Goal: Obtain resource: Download file/media

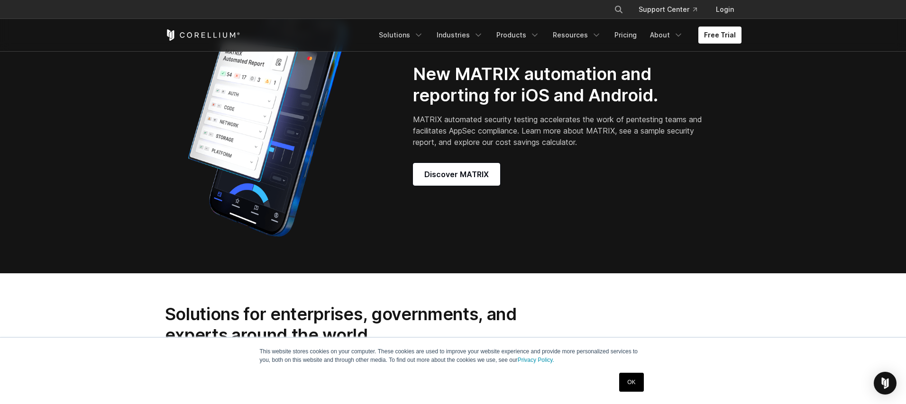
scroll to position [910, 0]
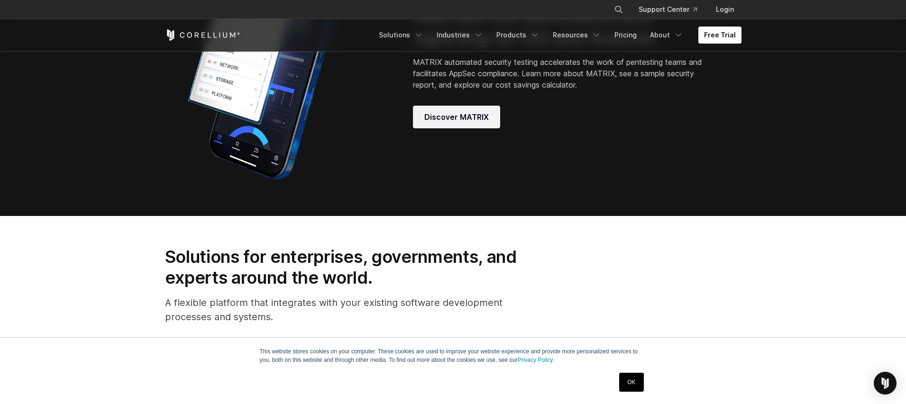
click at [462, 123] on span "Discover MATRIX" at bounding box center [456, 116] width 64 height 11
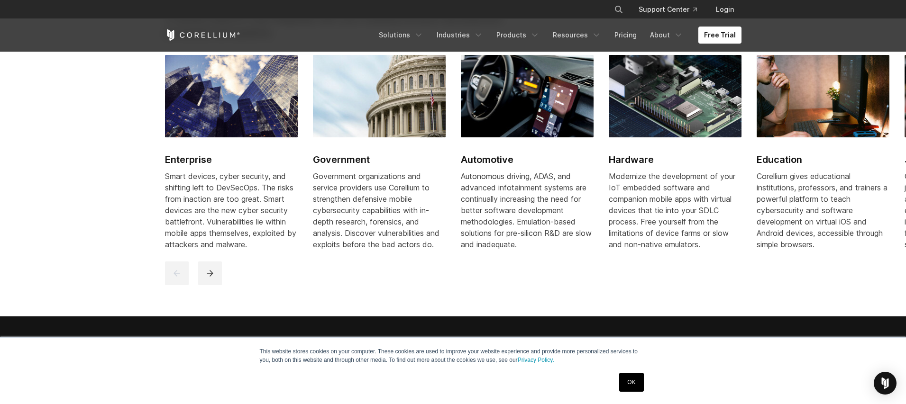
scroll to position [1422, 0]
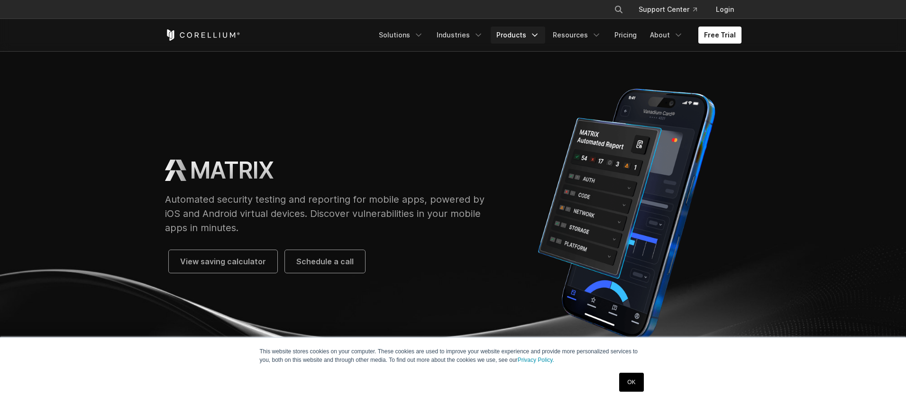
click at [516, 38] on link "Products" at bounding box center [518, 35] width 55 height 17
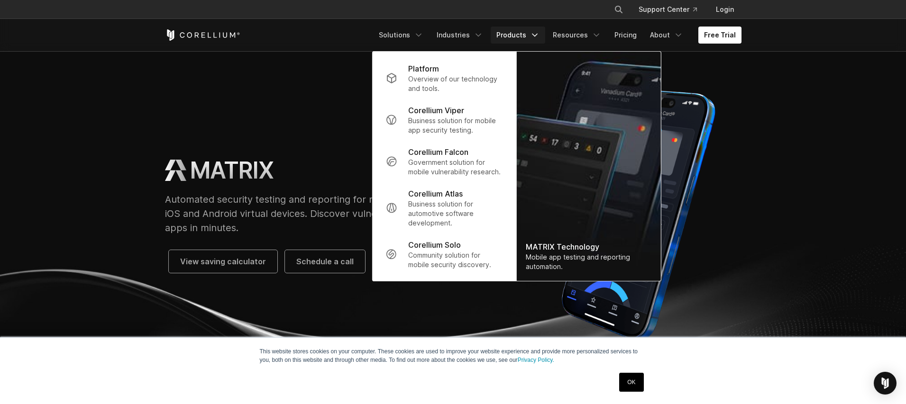
click at [517, 38] on link "Products" at bounding box center [518, 35] width 55 height 17
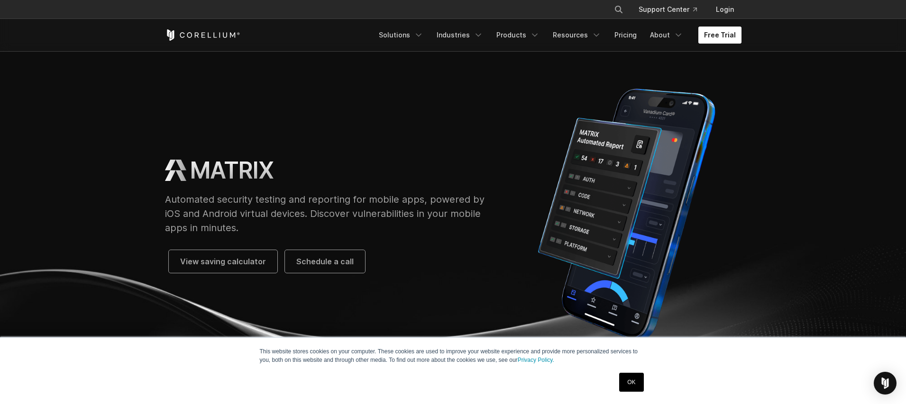
click at [728, 37] on link "Free Trial" at bounding box center [719, 35] width 43 height 17
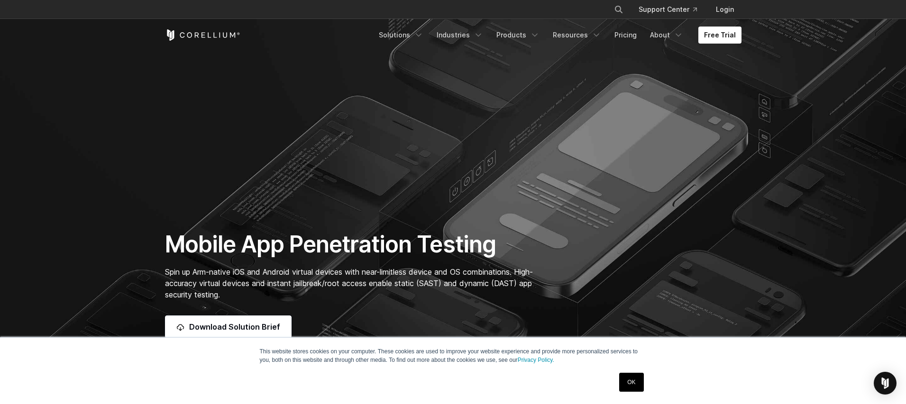
click at [622, 383] on link "OK" at bounding box center [631, 382] width 24 height 19
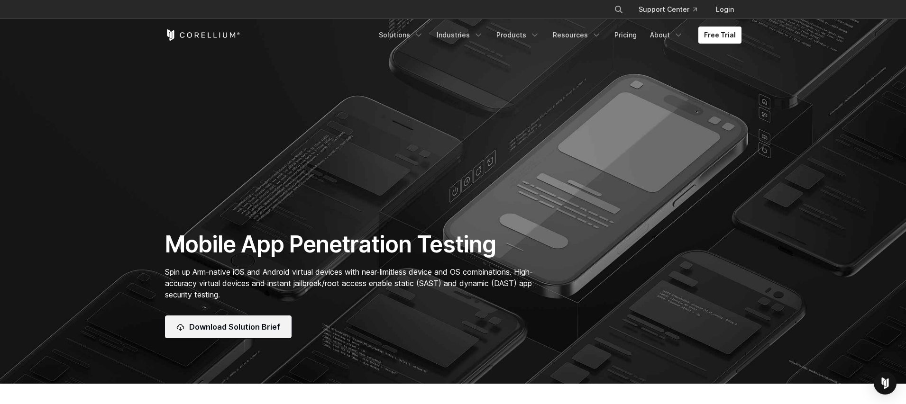
click at [201, 328] on span "Download Solution Brief" at bounding box center [234, 326] width 91 height 11
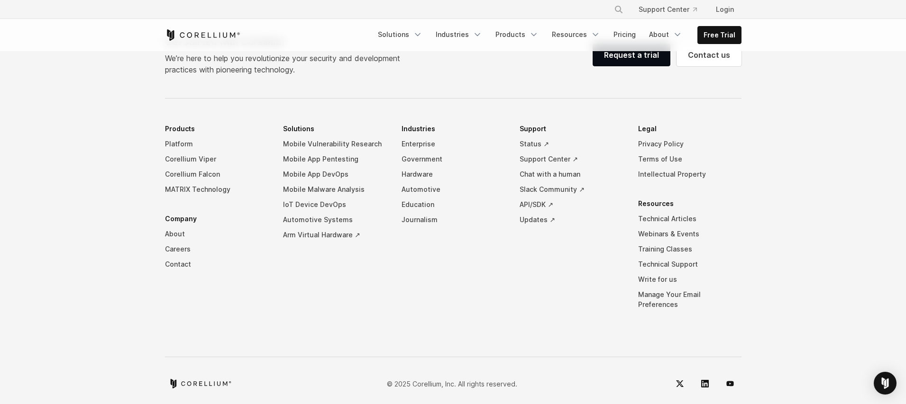
scroll to position [601, 0]
